Goal: Transaction & Acquisition: Subscribe to service/newsletter

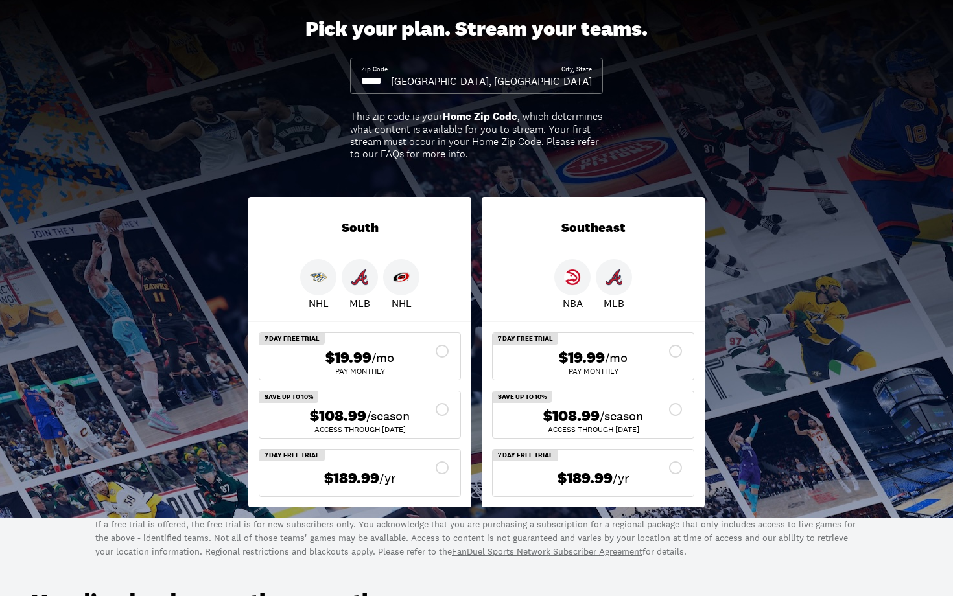
scroll to position [72, 0]
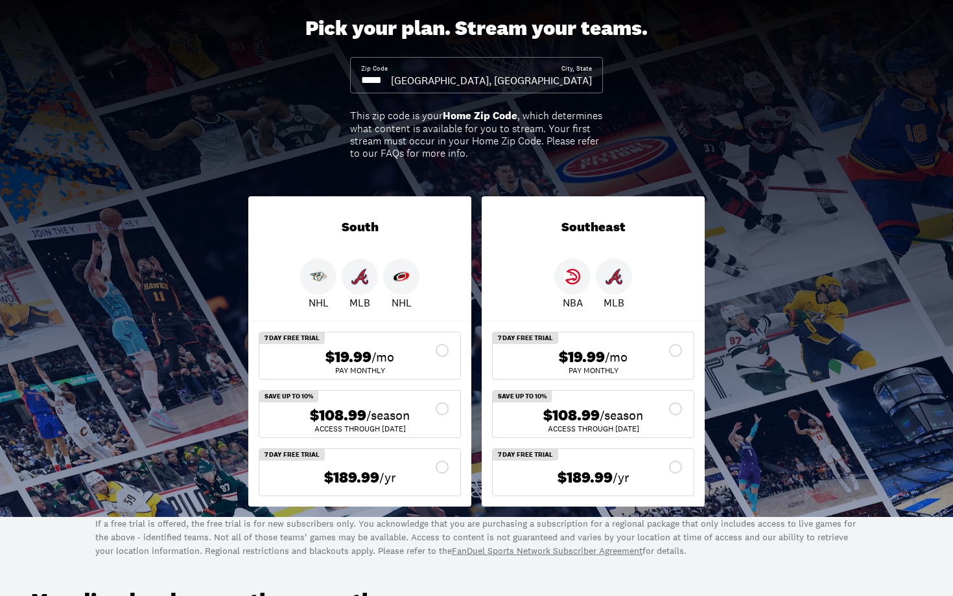
click at [391, 75] on input at bounding box center [376, 80] width 30 height 14
click at [391, 81] on input at bounding box center [376, 80] width 30 height 14
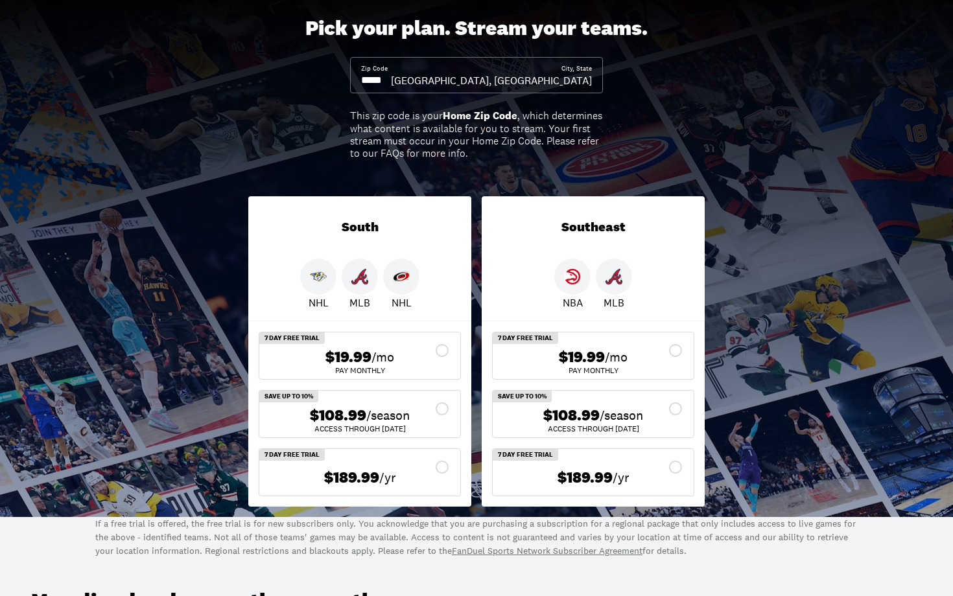
drag, startPoint x: 390, startPoint y: 80, endPoint x: 401, endPoint y: 80, distance: 10.4
click at [391, 80] on input at bounding box center [376, 80] width 30 height 14
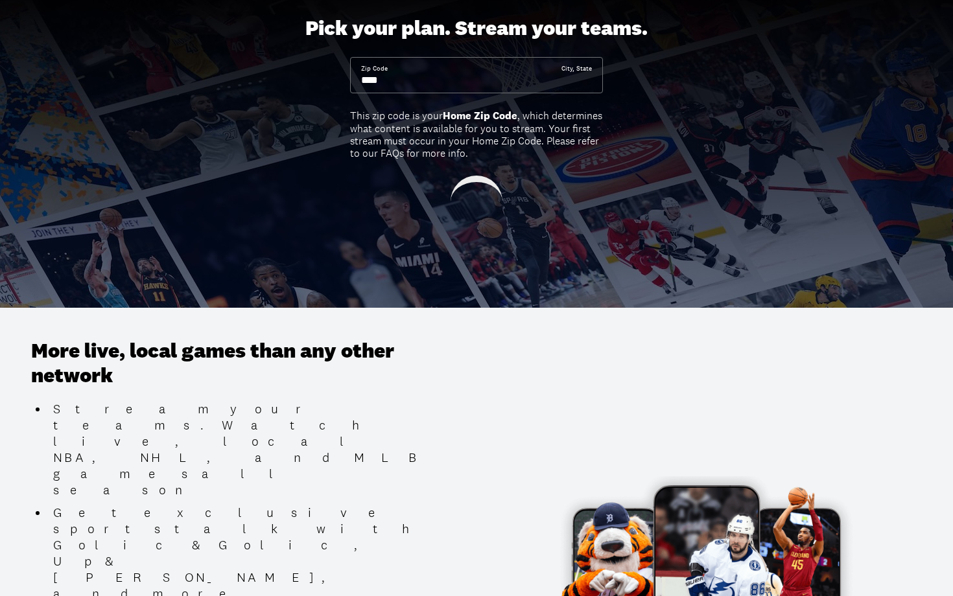
type input "*****"
